Goal: Task Accomplishment & Management: Use online tool/utility

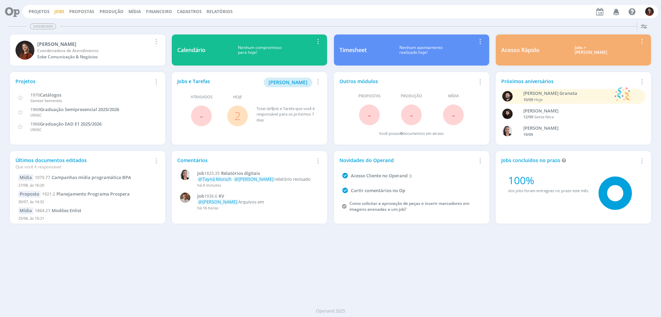
click at [56, 10] on link "Jobs" at bounding box center [59, 12] width 10 height 6
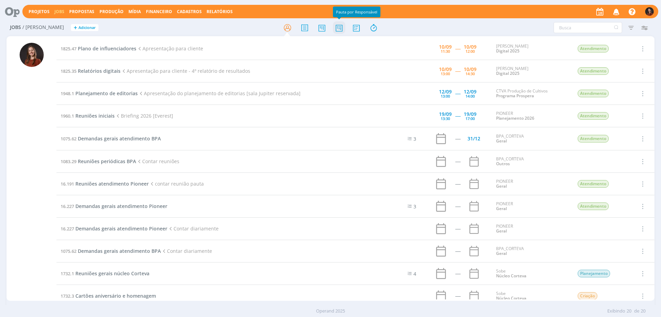
click at [343, 28] on icon at bounding box center [339, 27] width 12 height 13
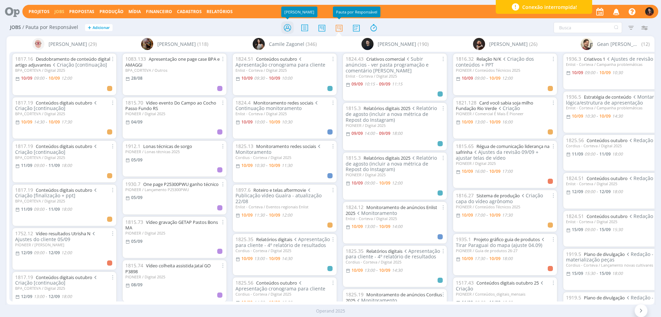
click at [291, 28] on icon at bounding box center [287, 27] width 12 height 13
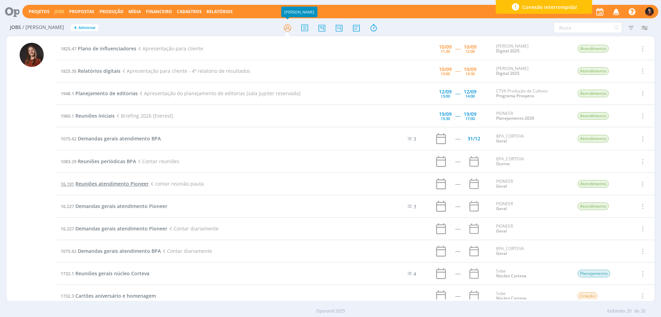
click at [113, 183] on span "Reuniões atendimento Pioneer" at bounding box center [111, 183] width 73 height 7
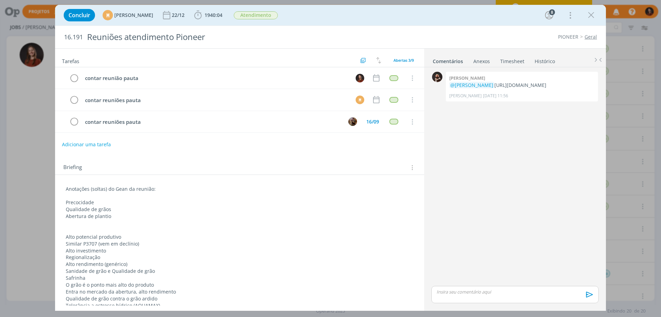
click at [510, 59] on link "Timesheet" at bounding box center [512, 60] width 25 height 10
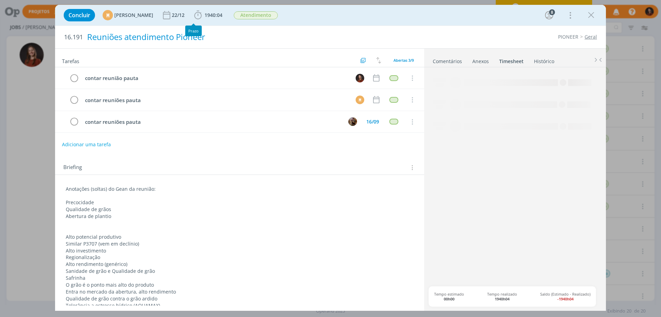
click at [223, 12] on span "1940:04" at bounding box center [214, 15] width 18 height 7
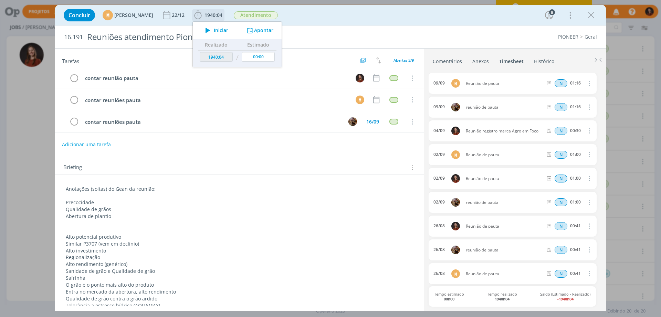
click at [274, 30] on button "Apontar" at bounding box center [259, 30] width 29 height 7
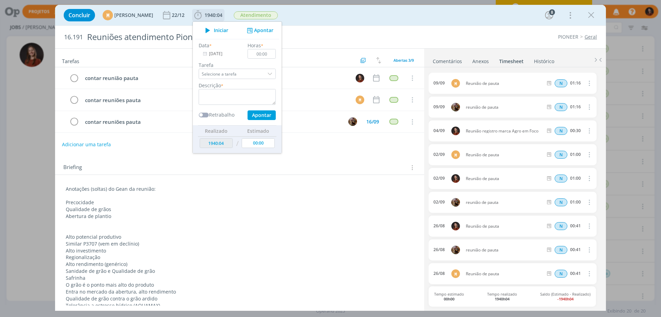
click at [239, 55] on input "[DATE]" at bounding box center [220, 54] width 43 height 10
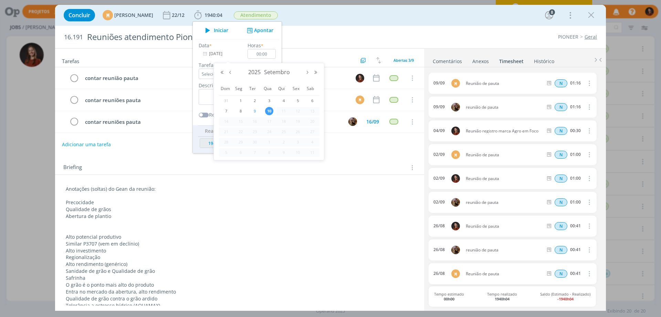
click at [252, 113] on span "9" at bounding box center [255, 111] width 8 height 8
type input "[DATE]"
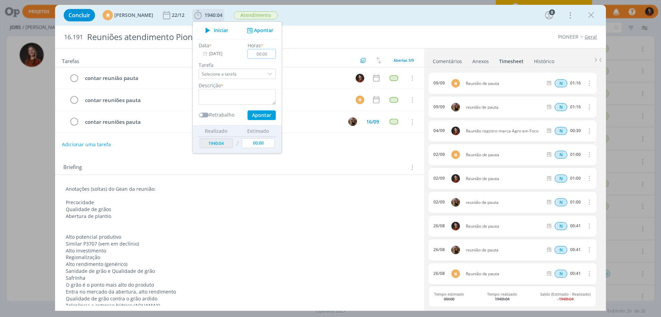
click at [276, 53] on input "00:00" at bounding box center [262, 54] width 28 height 10
type input "01:16"
click at [272, 102] on textarea "dialog" at bounding box center [237, 97] width 77 height 16
type textarea "Reunião de pauta"
click at [274, 118] on button "Apontar" at bounding box center [262, 115] width 28 height 10
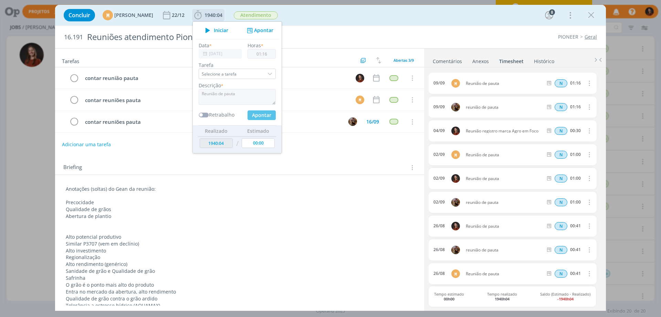
type input "[DATE]"
type input "00:00"
type input "1941:20"
click at [351, 156] on div "Briefing Briefings Predefinidos Versões do Briefing Ver Briefing do Projeto" at bounding box center [239, 165] width 369 height 19
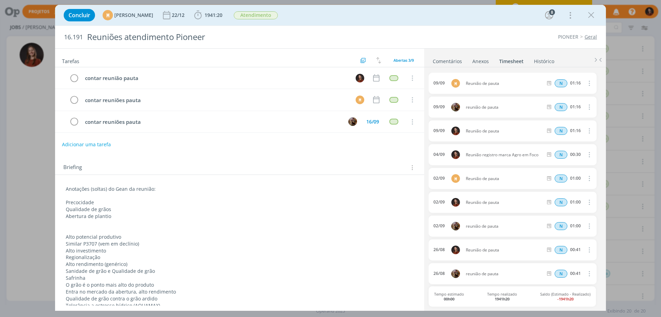
click at [336, 151] on div "Tarefas Usar Job de template Criar template a partir deste job Visualizar Templ…" at bounding box center [239, 177] width 369 height 257
click at [598, 19] on div "Concluir M [PERSON_NAME] 22/12 1941:20 Iniciar Apontar Data * [DATE] Horas * 00…" at bounding box center [330, 15] width 541 height 17
click at [595, 18] on icon "dialog" at bounding box center [591, 15] width 10 height 10
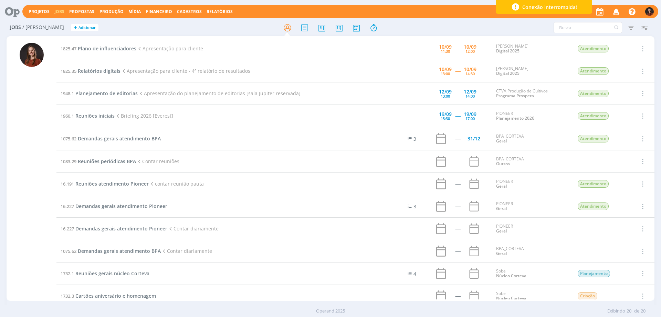
click at [11, 207] on div at bounding box center [32, 169] width 50 height 263
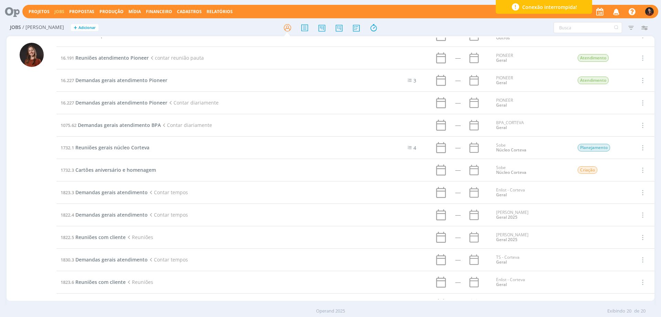
scroll to position [138, 0]
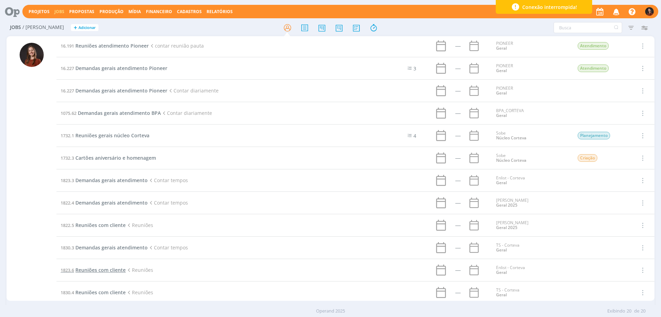
click at [109, 268] on span "Reuniões com cliente" at bounding box center [100, 269] width 50 height 7
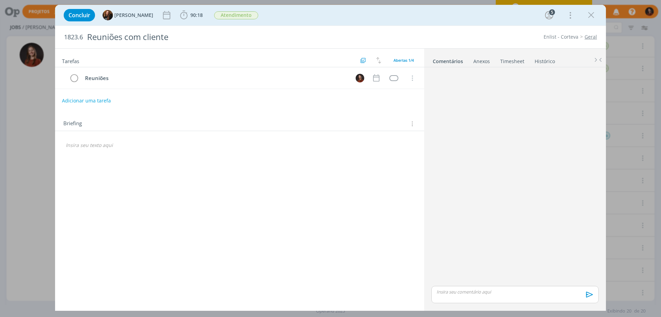
click at [508, 61] on link "Timesheet" at bounding box center [512, 60] width 25 height 10
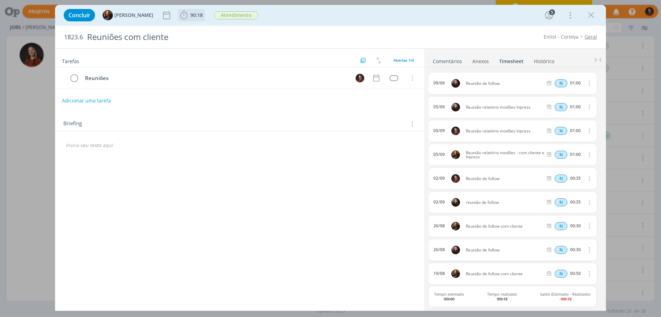
click at [190, 16] on span "90:18" at bounding box center [196, 15] width 12 height 7
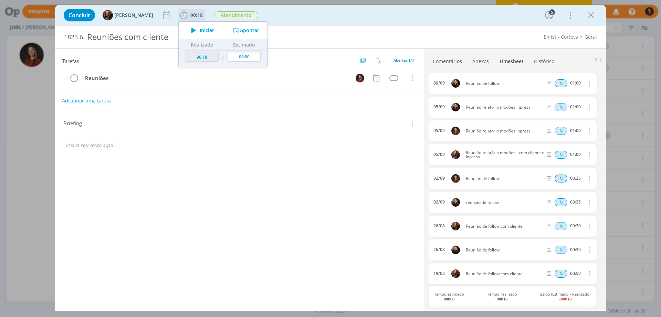
click at [241, 31] on button "Apontar" at bounding box center [245, 30] width 29 height 7
click at [195, 52] on input "[DATE]" at bounding box center [206, 54] width 43 height 10
click at [219, 116] on td "16" at bounding box center [219, 121] width 14 height 10
click at [219, 109] on span "9" at bounding box center [219, 111] width 8 height 8
type input "[DATE]"
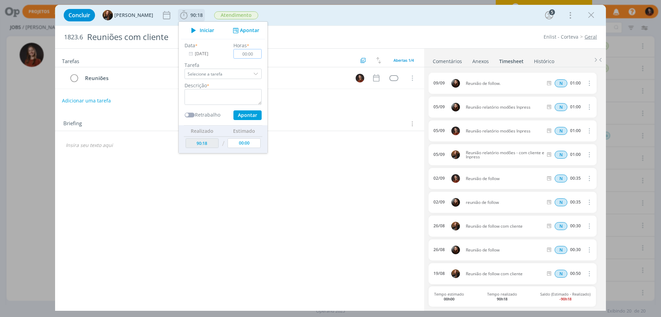
click at [245, 54] on input "00:00" at bounding box center [248, 54] width 28 height 10
click at [246, 54] on input "00:00" at bounding box center [248, 54] width 28 height 10
type input "01:00"
click at [217, 96] on textarea "dialog" at bounding box center [223, 97] width 77 height 16
type textarea "Reunião de follow"
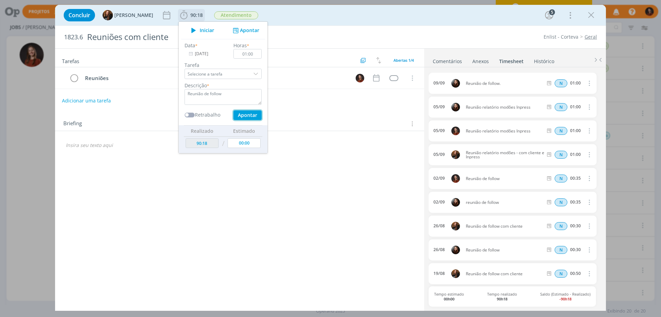
click at [248, 114] on button "Apontar" at bounding box center [248, 115] width 28 height 10
type input "[DATE]"
type input "00:00"
type input "91:18"
click at [371, 110] on div "Tarefas Usar Job de template Criar template a partir deste job Visualizar Templ…" at bounding box center [239, 177] width 369 height 257
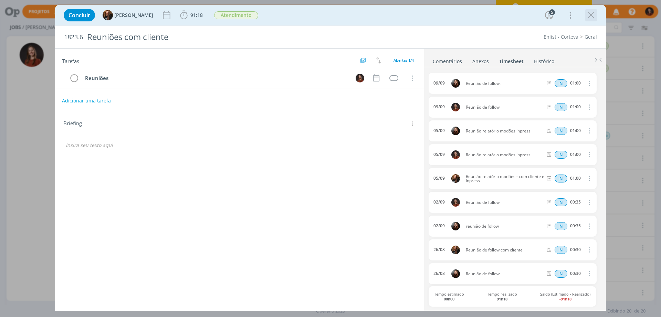
click at [592, 15] on icon "dialog" at bounding box center [591, 15] width 10 height 10
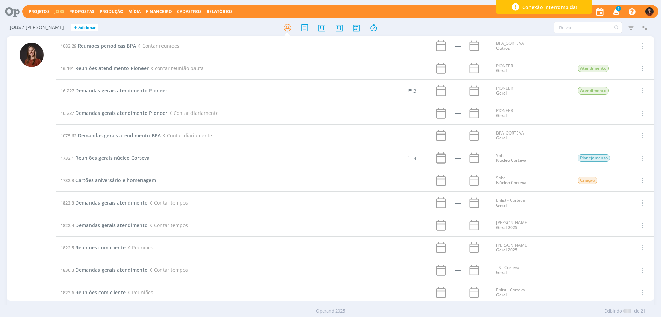
scroll to position [160, 0]
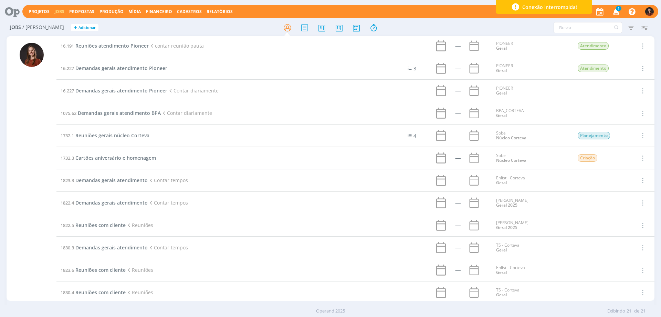
click at [616, 10] on icon "button" at bounding box center [617, 12] width 12 height 12
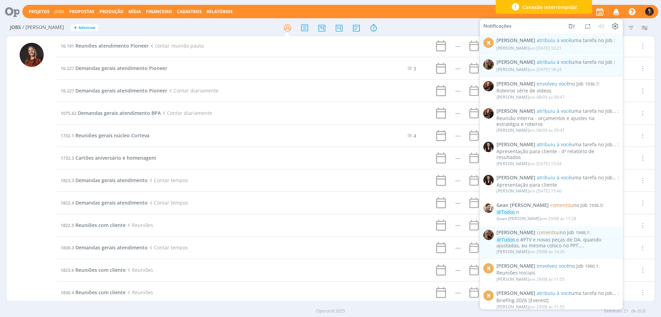
click at [456, 23] on div "Filtros Filtrar [GEOGRAPHIC_DATA] Tipo Jobs e Tarefas Data Personalizado a Situ…" at bounding box center [546, 27] width 209 height 11
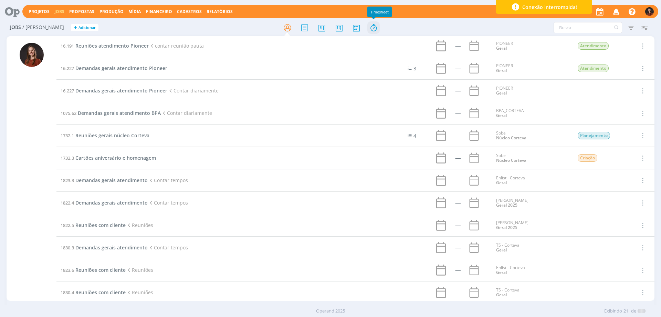
click at [376, 31] on icon at bounding box center [374, 27] width 12 height 13
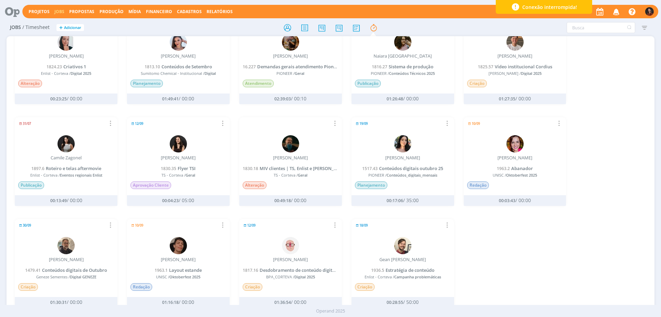
scroll to position [276, 0]
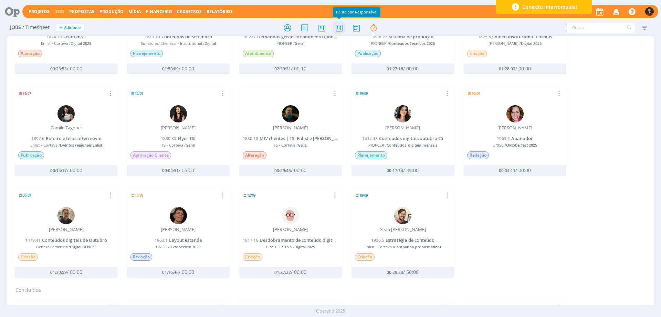
click at [337, 27] on icon at bounding box center [339, 27] width 12 height 13
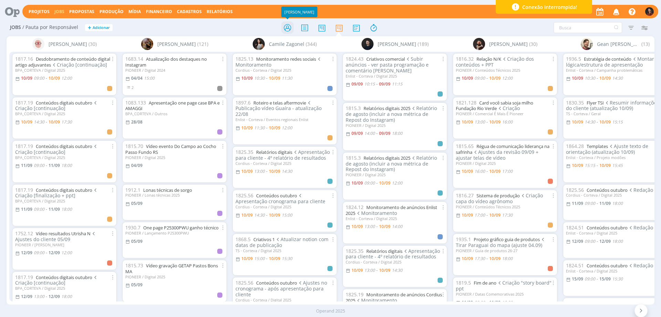
click at [287, 29] on icon at bounding box center [287, 27] width 12 height 13
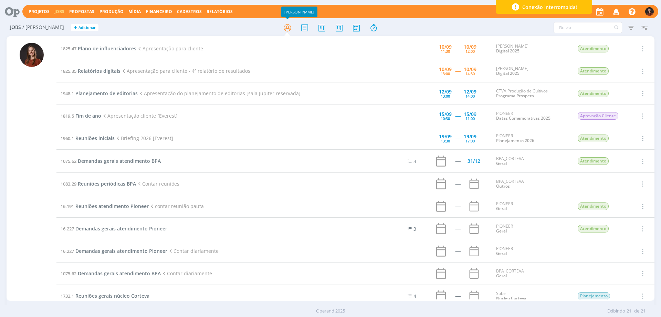
click at [96, 49] on span "Plano de influenciadores" at bounding box center [107, 48] width 59 height 7
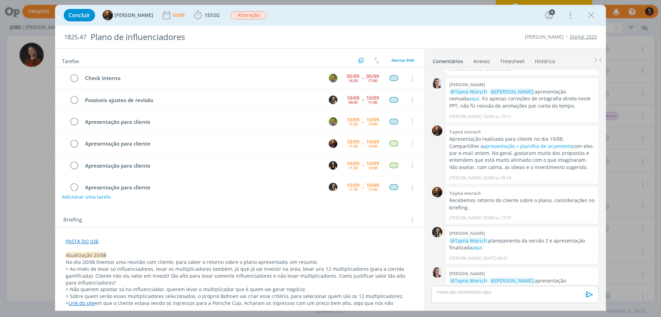
scroll to position [79, 0]
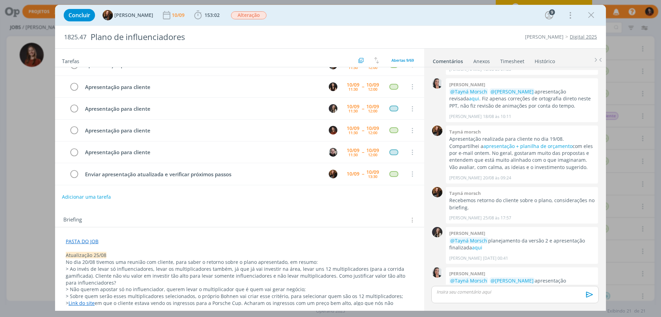
drag, startPoint x: 248, startPoint y: 198, endPoint x: 236, endPoint y: 203, distance: 12.8
click at [248, 198] on div "Adicionar uma tarefa" at bounding box center [239, 196] width 369 height 12
click at [182, 209] on div "Briefing Briefings Predefinidos Versões do Briefing Ver Briefing do Projeto" at bounding box center [239, 217] width 369 height 19
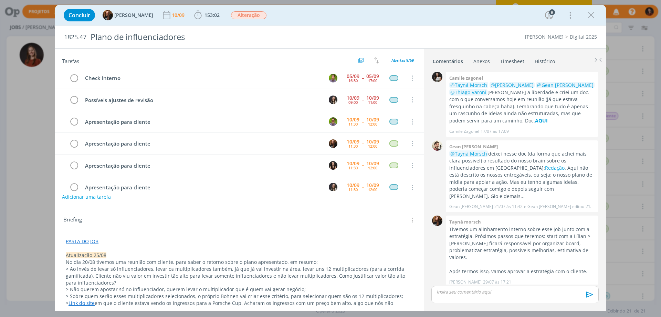
scroll to position [279, 0]
